Goal: Transaction & Acquisition: Purchase product/service

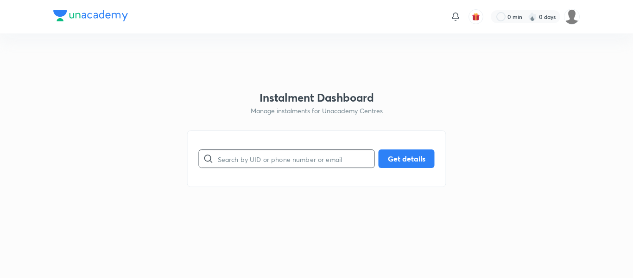
click at [257, 159] on input "text" at bounding box center [296, 159] width 157 height 24
paste input "[EMAIL_ADDRESS][PERSON_NAME][DOMAIN_NAME]"
type input "[EMAIL_ADDRESS][PERSON_NAME][DOMAIN_NAME]"
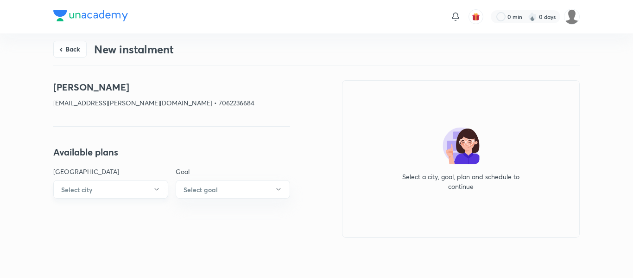
click at [152, 185] on button "Select city" at bounding box center [110, 189] width 115 height 19
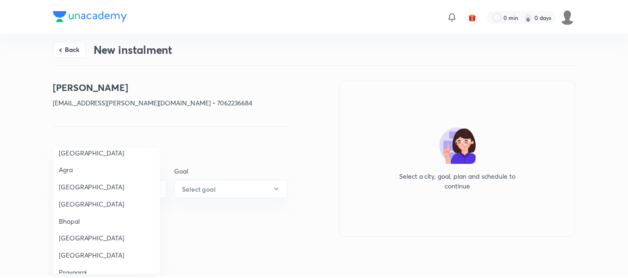
scroll to position [145, 0]
click at [79, 233] on span "[GEOGRAPHIC_DATA]" at bounding box center [107, 238] width 96 height 10
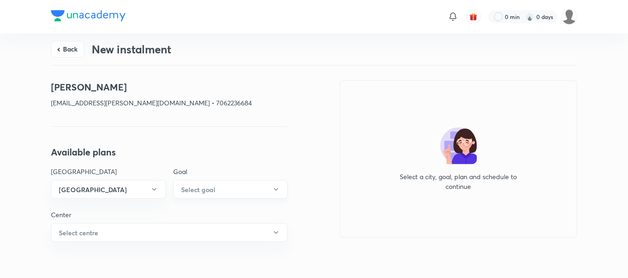
click at [202, 192] on h6 "Select goal" at bounding box center [198, 189] width 34 height 10
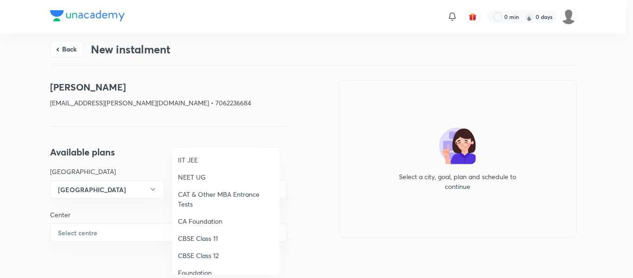
click at [198, 164] on span "IIT JEE" at bounding box center [226, 160] width 96 height 10
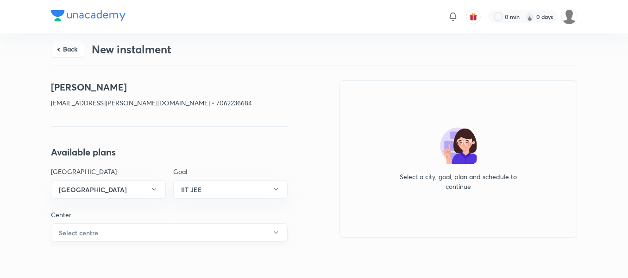
click at [137, 233] on button "Select centre" at bounding box center [169, 232] width 237 height 19
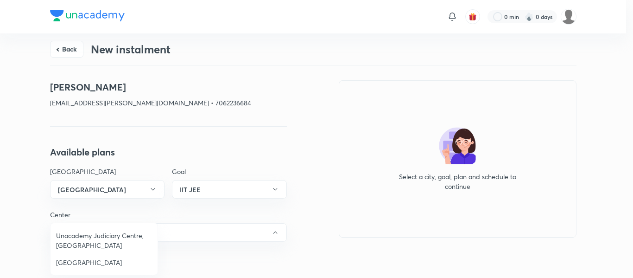
click at [82, 260] on span "[GEOGRAPHIC_DATA]" at bounding box center [104, 262] width 96 height 10
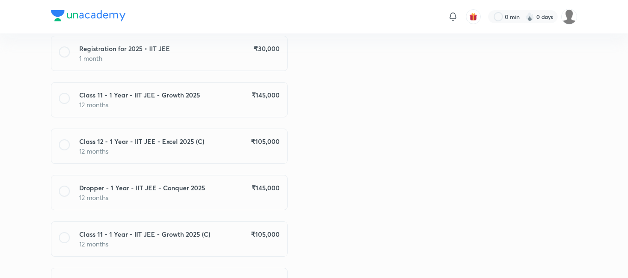
scroll to position [285, 0]
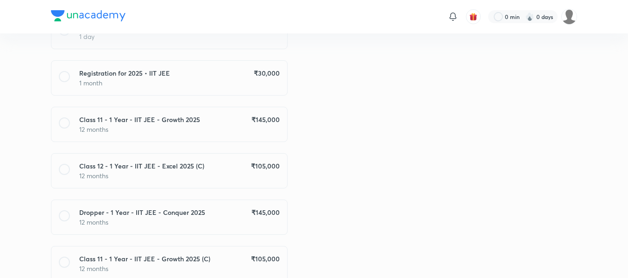
click at [259, 131] on p "12 months" at bounding box center [179, 129] width 201 height 10
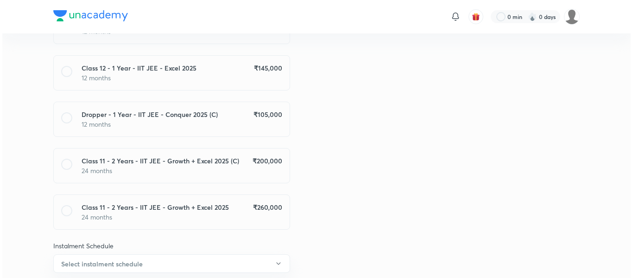
scroll to position [554, 0]
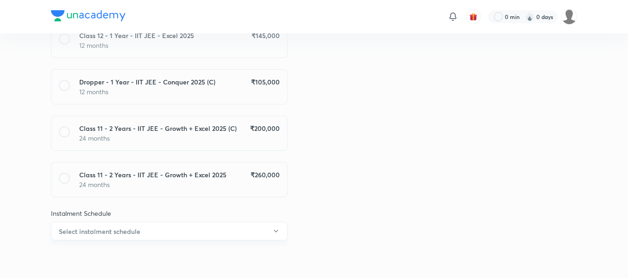
click at [184, 238] on button "Select instalment schedule" at bounding box center [169, 231] width 237 height 19
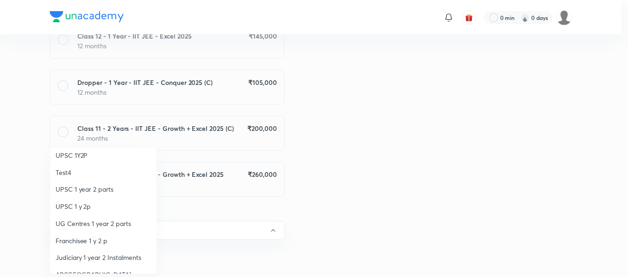
scroll to position [57, 0]
click at [119, 239] on span "Franchisee 1 y 2 p" at bounding box center [104, 240] width 96 height 10
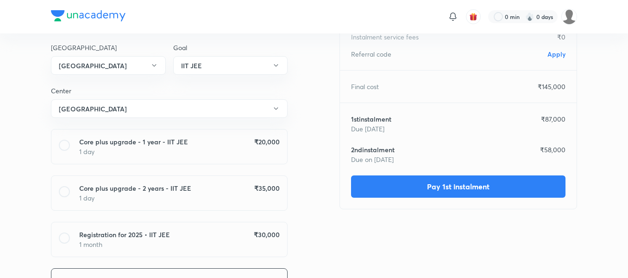
scroll to position [0, 0]
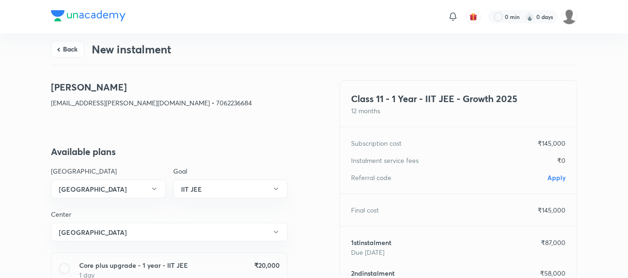
click at [551, 178] on span "Apply" at bounding box center [557, 177] width 18 height 9
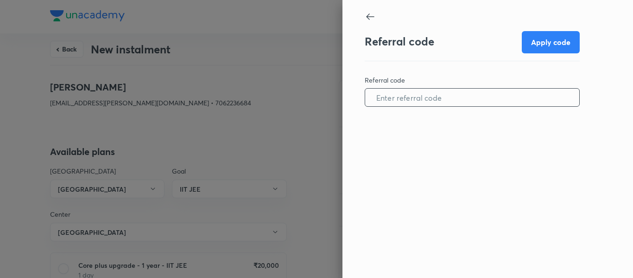
click at [457, 105] on input "text" at bounding box center [472, 98] width 214 height 24
paste input "JODH0876X5GE69"
type input "JODH0876X5GE69"
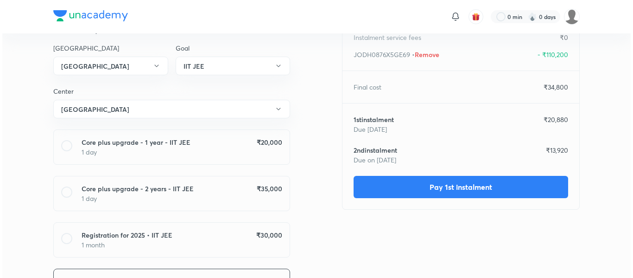
scroll to position [136, 0]
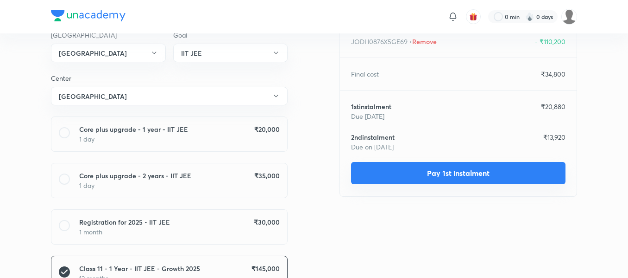
click at [432, 172] on button "Pay 1st instalment" at bounding box center [458, 173] width 215 height 22
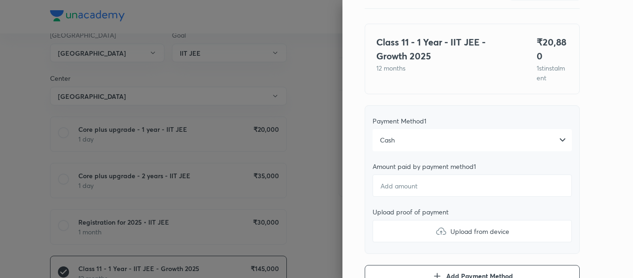
scroll to position [56, 0]
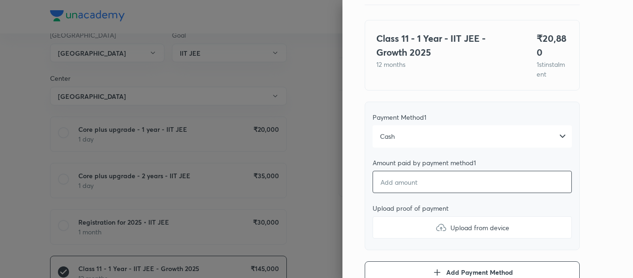
click at [409, 182] on input "number" at bounding box center [472, 182] width 199 height 22
type textarea "x"
type input "2"
type textarea "x"
type input "20"
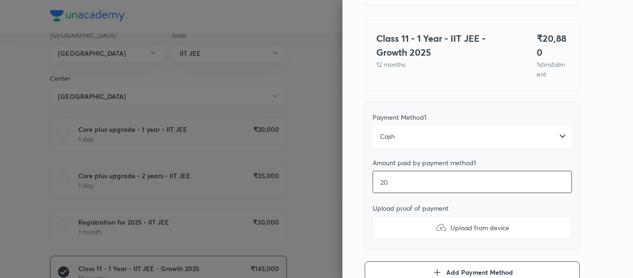
type textarea "x"
type input "208"
type textarea "x"
type input "2088"
type textarea "x"
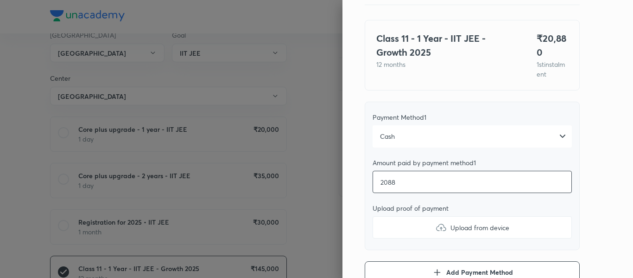
type input "20880"
type textarea "x"
type input "20880"
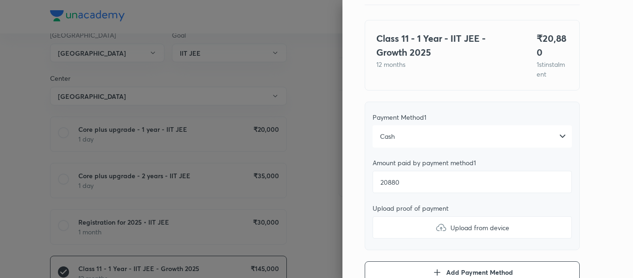
click at [403, 220] on label "Upload from device" at bounding box center [472, 227] width 199 height 22
click at [0, 0] on input "Upload from device" at bounding box center [0, 0] width 0 height 0
type textarea "x"
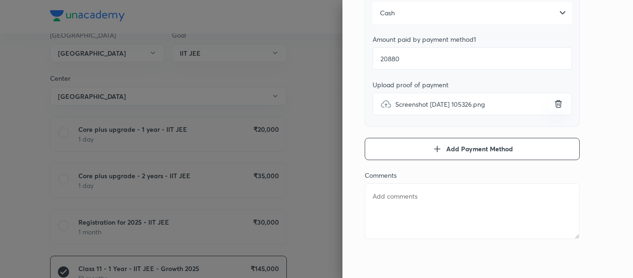
click at [416, 230] on textarea at bounding box center [472, 211] width 215 height 56
type textarea "1"
type textarea "x"
type textarea "1s"
type textarea "x"
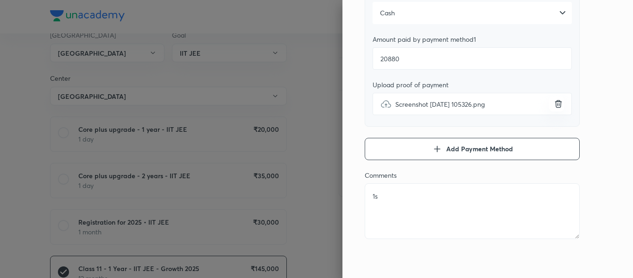
type textarea "1st"
type textarea "x"
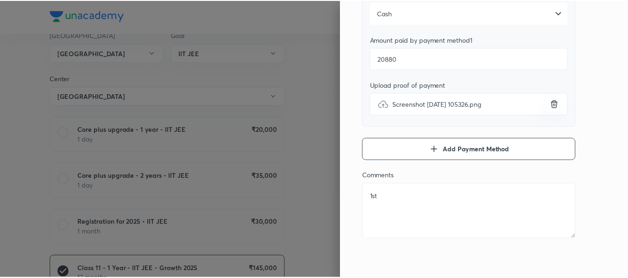
scroll to position [0, 0]
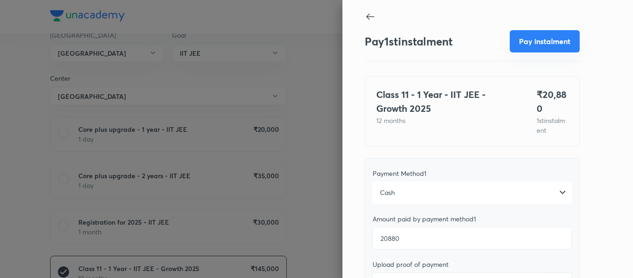
type textarea "1st"
click at [526, 44] on button "Pay instalment" at bounding box center [545, 41] width 70 height 22
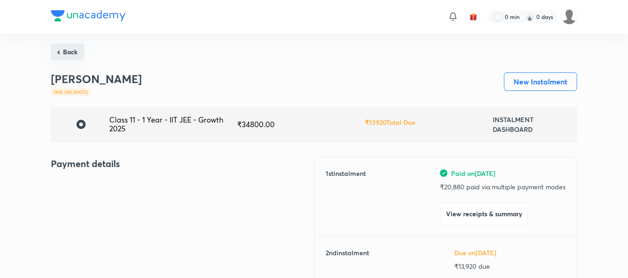
click at [76, 52] on button "Back" at bounding box center [67, 52] width 33 height 17
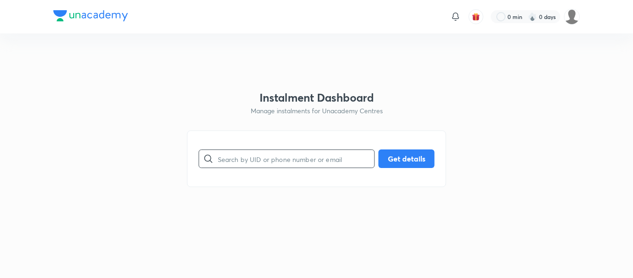
click at [209, 158] on icon at bounding box center [208, 158] width 11 height 11
click at [236, 165] on input "text" at bounding box center [296, 159] width 157 height 24
paste input "[EMAIL_ADDRESS][DOMAIN_NAME]"
type input "[EMAIL_ADDRESS][DOMAIN_NAME]"
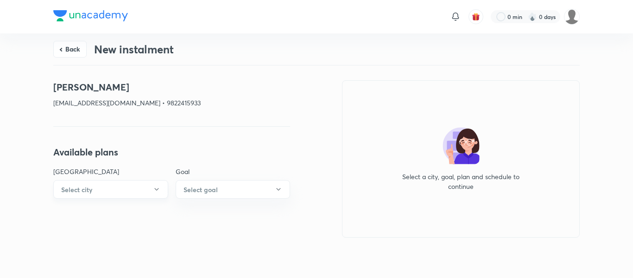
click at [115, 196] on button "Select city" at bounding box center [110, 189] width 115 height 19
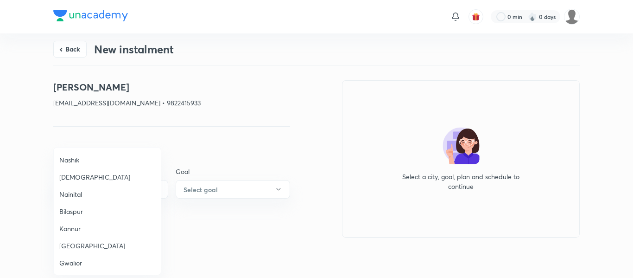
click at [77, 160] on span "Nashik" at bounding box center [107, 160] width 96 height 10
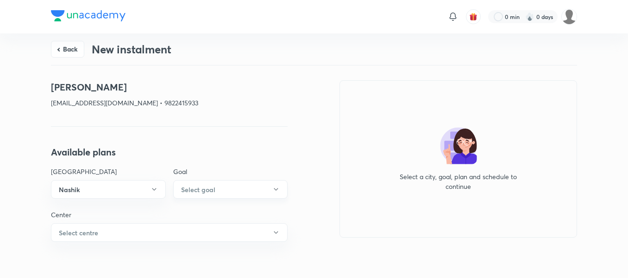
click at [192, 187] on h6 "Select goal" at bounding box center [198, 189] width 34 height 10
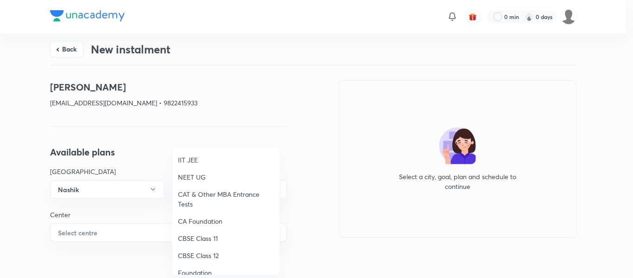
click at [198, 152] on li "IIT JEE" at bounding box center [225, 159] width 107 height 17
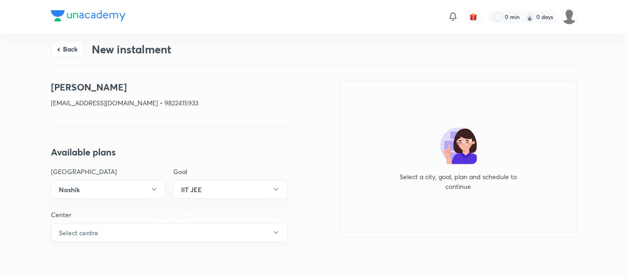
click at [132, 226] on button "Select centre" at bounding box center [169, 232] width 237 height 19
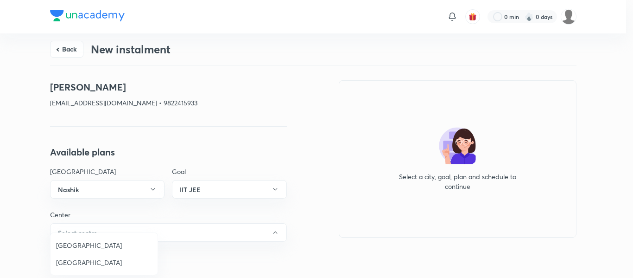
click at [84, 246] on span "[GEOGRAPHIC_DATA]" at bounding box center [104, 245] width 96 height 10
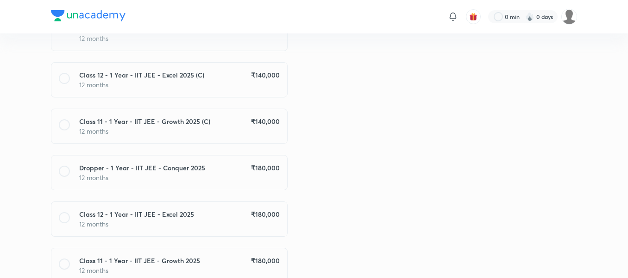
scroll to position [650, 0]
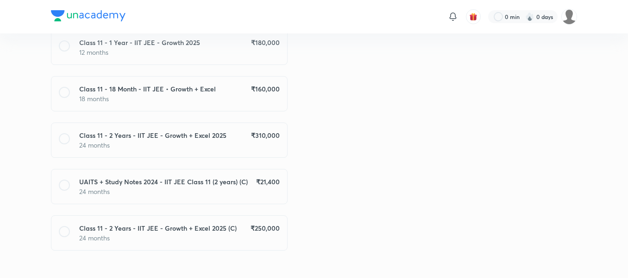
click at [257, 130] on h6 "₹ 310,000" at bounding box center [265, 135] width 29 height 10
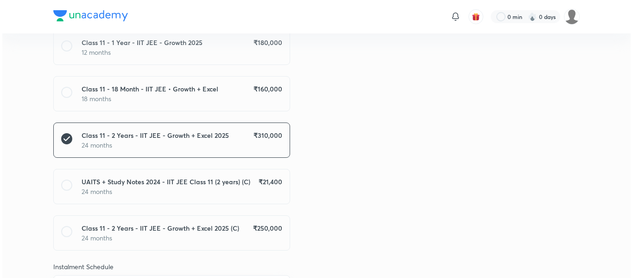
scroll to position [693, 0]
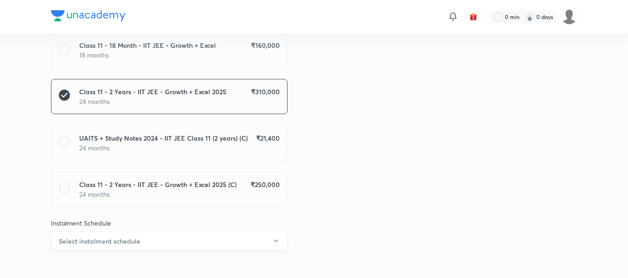
click at [176, 231] on button "Select instalment schedule" at bounding box center [169, 240] width 237 height 19
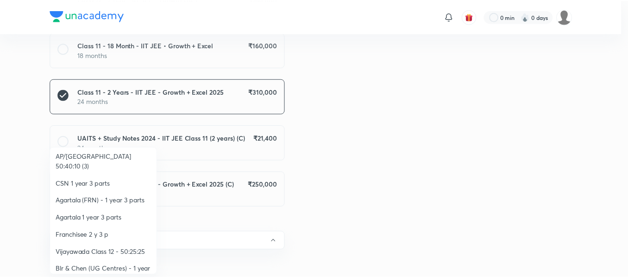
scroll to position [176, 0]
click at [89, 228] on span "Franchisee 2 y 3 p" at bounding box center [104, 233] width 96 height 10
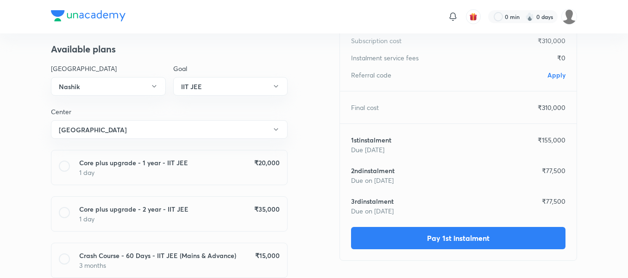
scroll to position [0, 0]
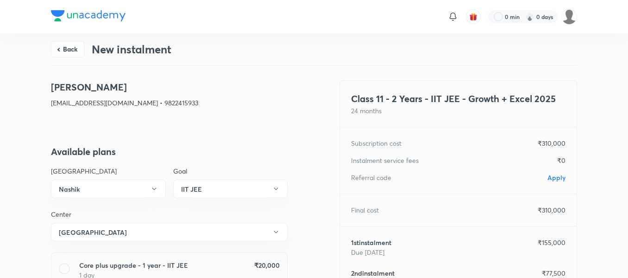
click at [554, 175] on span "Apply" at bounding box center [557, 177] width 18 height 9
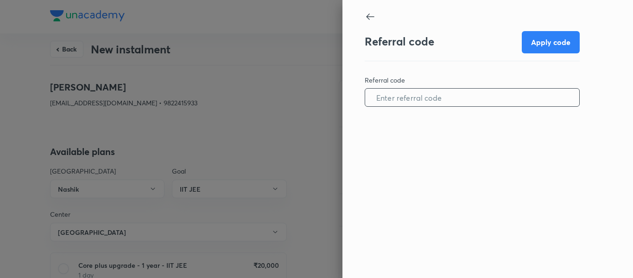
click at [448, 97] on input "text" at bounding box center [472, 98] width 214 height 24
paste input "NASH0855DZ97W9"
type input "NASH0855DZ97W9"
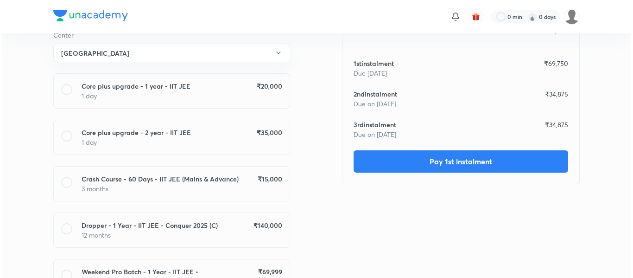
scroll to position [179, 0]
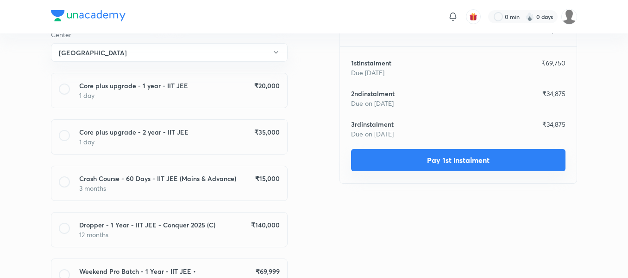
click at [391, 155] on button "Pay 1st instalment" at bounding box center [458, 160] width 215 height 22
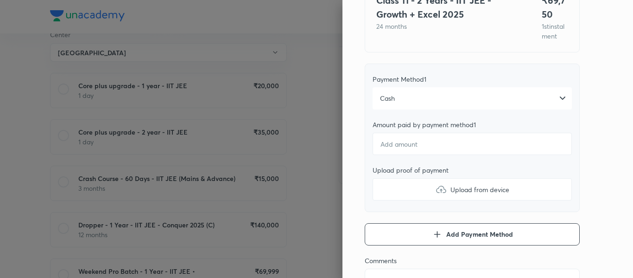
click at [395, 109] on div "Cash" at bounding box center [472, 98] width 199 height 22
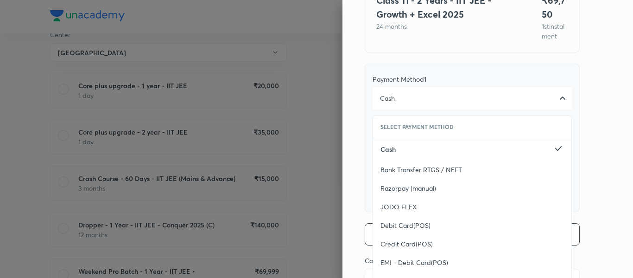
scroll to position [189, 0]
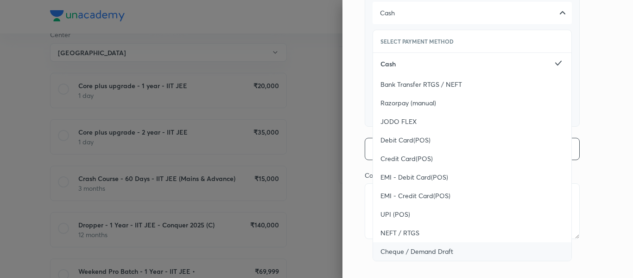
click at [404, 248] on span "Cheque / Demand Draft" at bounding box center [416, 251] width 73 height 9
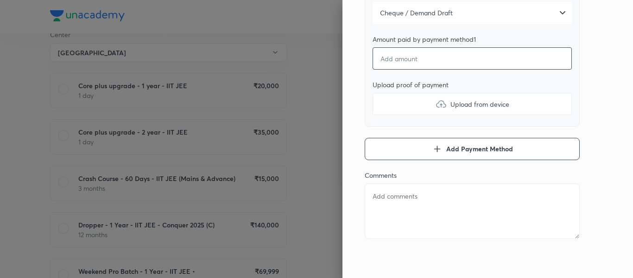
click at [393, 62] on input "number" at bounding box center [472, 58] width 199 height 22
type textarea "x"
type input "5"
type textarea "x"
type input "54"
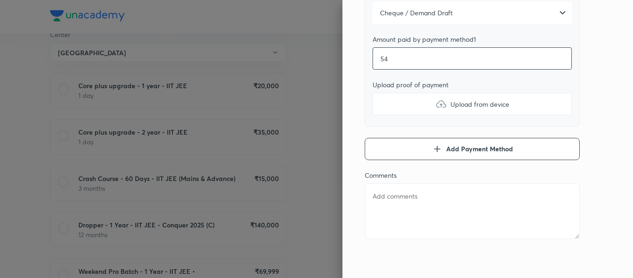
type textarea "x"
type input "547"
type textarea "x"
type input "5475"
type textarea "x"
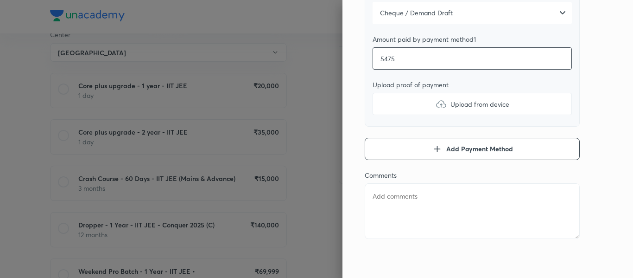
type input "54750"
type textarea "x"
type input "54750"
click at [408, 108] on label "Upload from device" at bounding box center [472, 104] width 199 height 22
click at [0, 0] on input "Upload from device" at bounding box center [0, 0] width 0 height 0
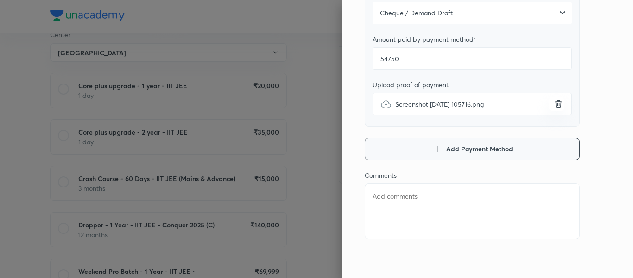
click at [435, 155] on button "Add Payment Method" at bounding box center [472, 149] width 215 height 22
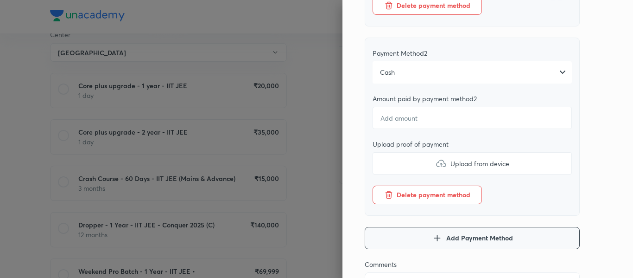
scroll to position [314, 0]
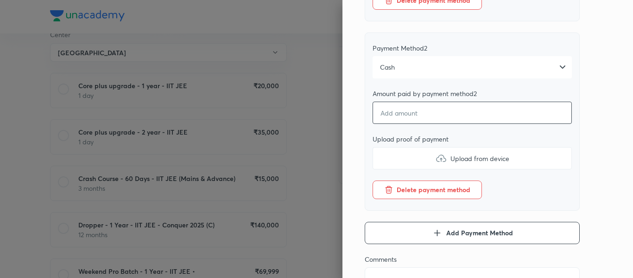
click at [409, 117] on input "number" at bounding box center [472, 112] width 199 height 22
type textarea "x"
type input "1"
type textarea "x"
type input "15"
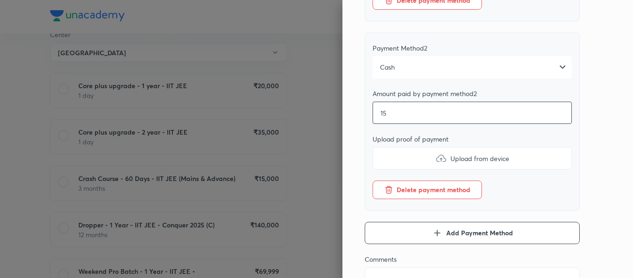
type textarea "x"
type input "150"
type textarea "x"
type input "1500"
type textarea "x"
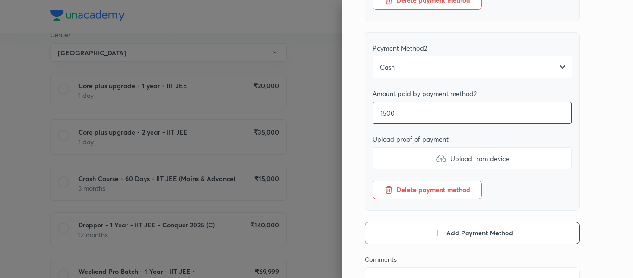
type input "15000"
type textarea "x"
type input "15000"
click at [404, 167] on label "Upload from device" at bounding box center [472, 158] width 199 height 22
click at [0, 0] on input "Upload from device" at bounding box center [0, 0] width 0 height 0
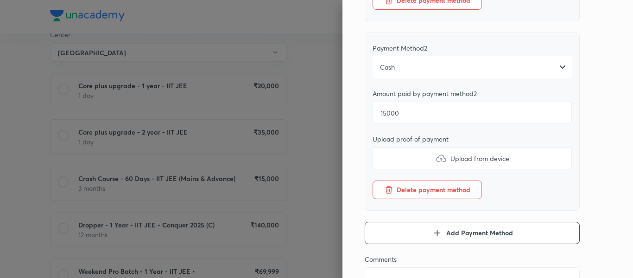
type textarea "x"
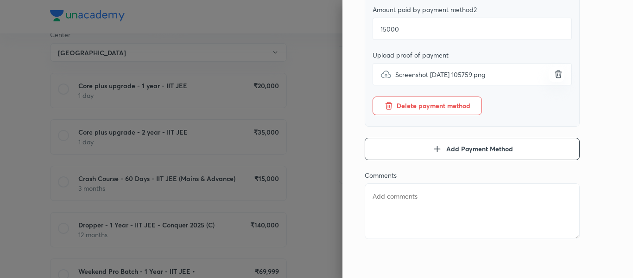
click at [423, 203] on textarea at bounding box center [472, 211] width 215 height 56
type textarea "1"
type textarea "x"
type textarea "1s"
type textarea "x"
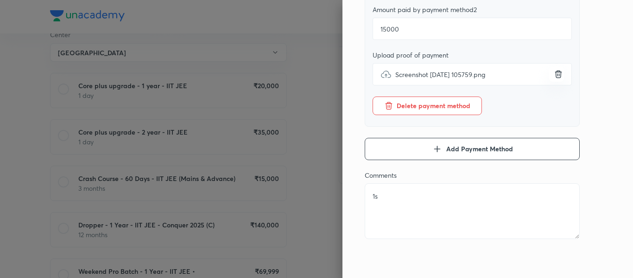
type textarea "1st"
type textarea "x"
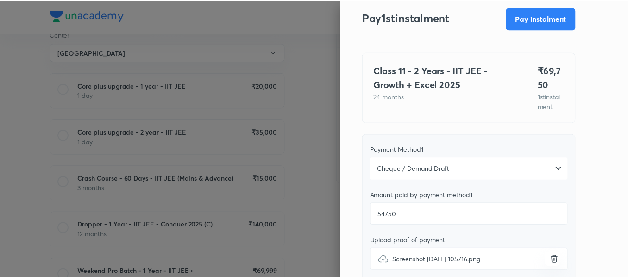
scroll to position [0, 0]
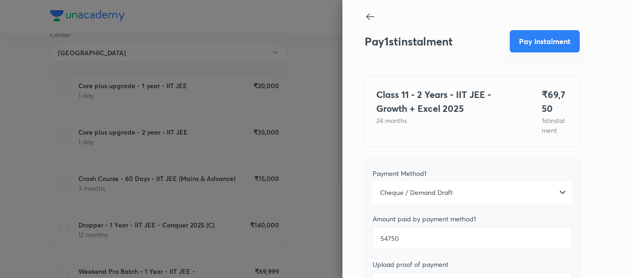
type textarea "1st"
click at [527, 47] on button "Pay instalment" at bounding box center [545, 41] width 70 height 22
